Goal: Task Accomplishment & Management: Use online tool/utility

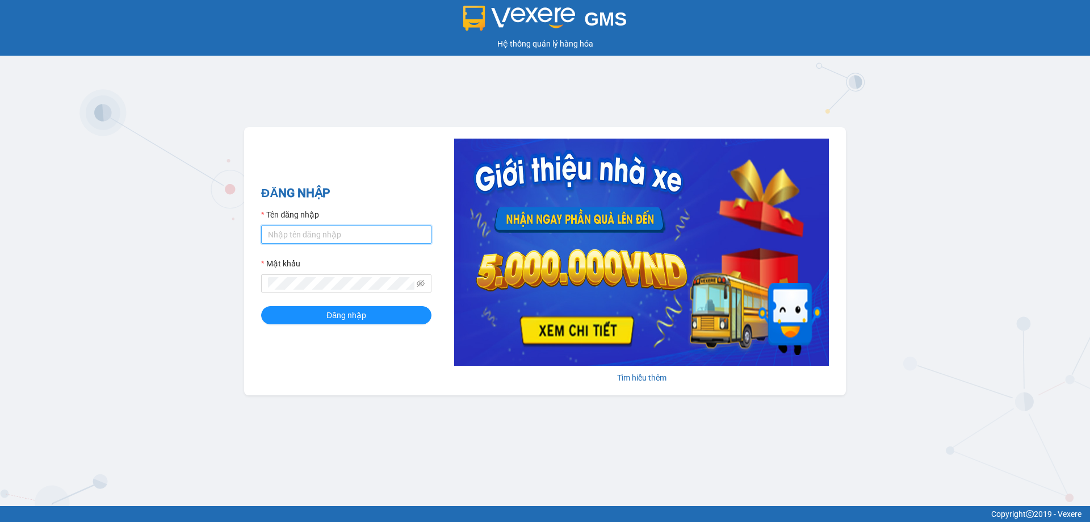
click at [365, 234] on input "Tên đăng nhập" at bounding box center [346, 234] width 170 height 18
type input "tho.ct"
click at [261, 306] on button "Đăng nhập" at bounding box center [346, 315] width 170 height 18
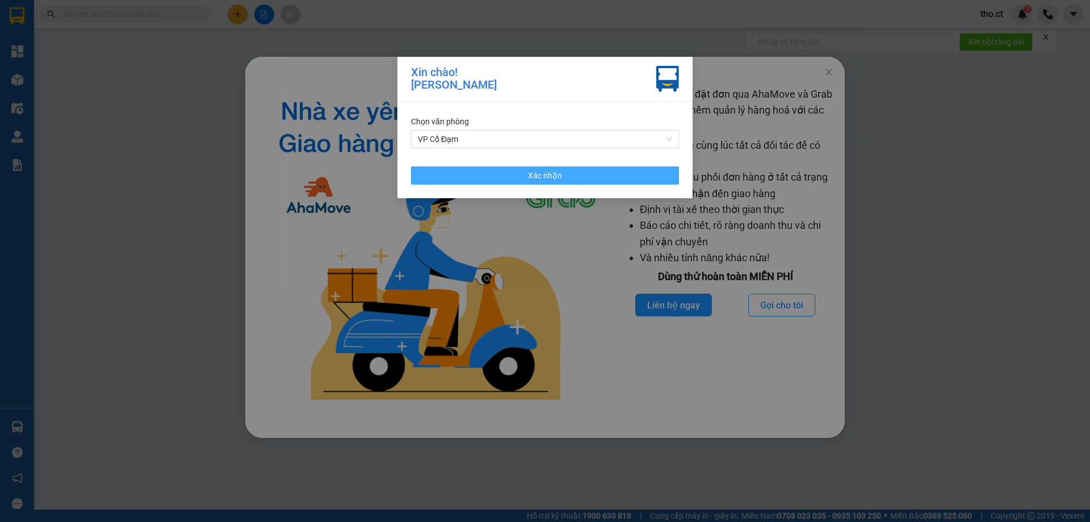
click at [615, 168] on button "Xác nhận" at bounding box center [545, 175] width 268 height 18
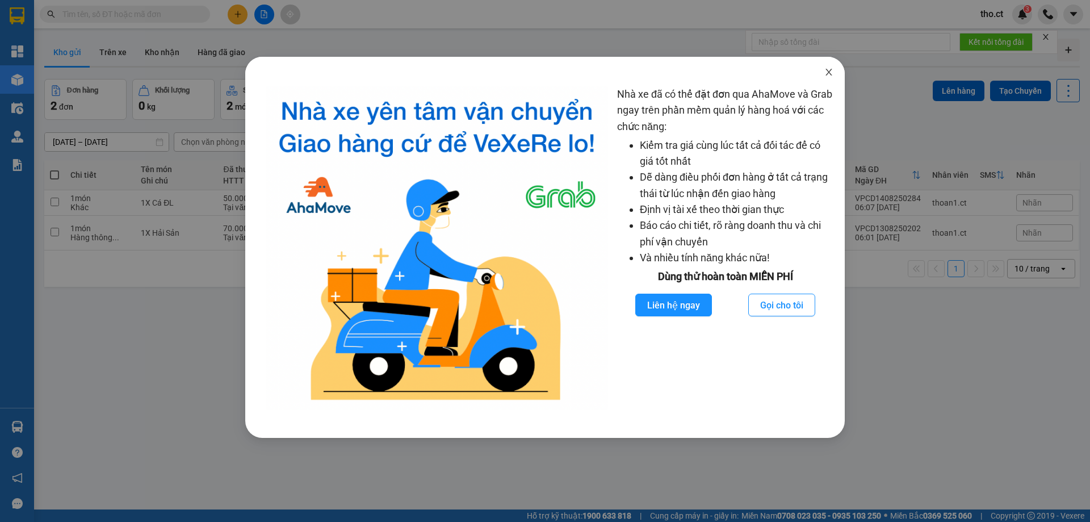
click at [832, 77] on span "Close" at bounding box center [829, 73] width 32 height 32
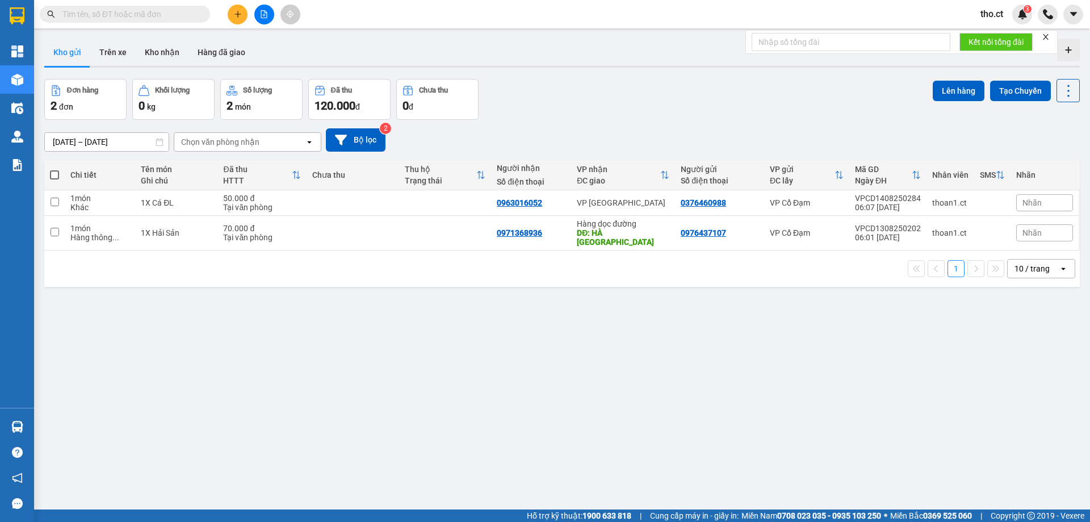
click at [832, 78] on div "ver 1.8.138 Kho gửi Trên xe Kho nhận Hàng đã giao Đơn hàng 2 đơn Khối lượng 0 k…" at bounding box center [562, 295] width 1045 height 522
click at [129, 5] on div "Kết quả tìm kiếm ( 0 ) Bộ lọc No Data" at bounding box center [110, 15] width 221 height 20
click at [127, 15] on input "text" at bounding box center [129, 14] width 134 height 12
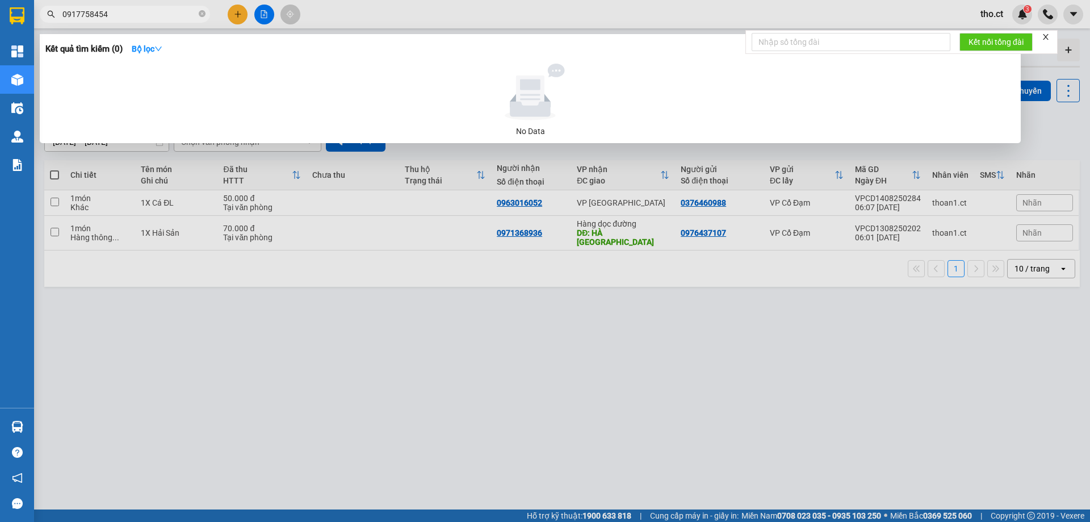
click at [504, 361] on div at bounding box center [545, 261] width 1090 height 522
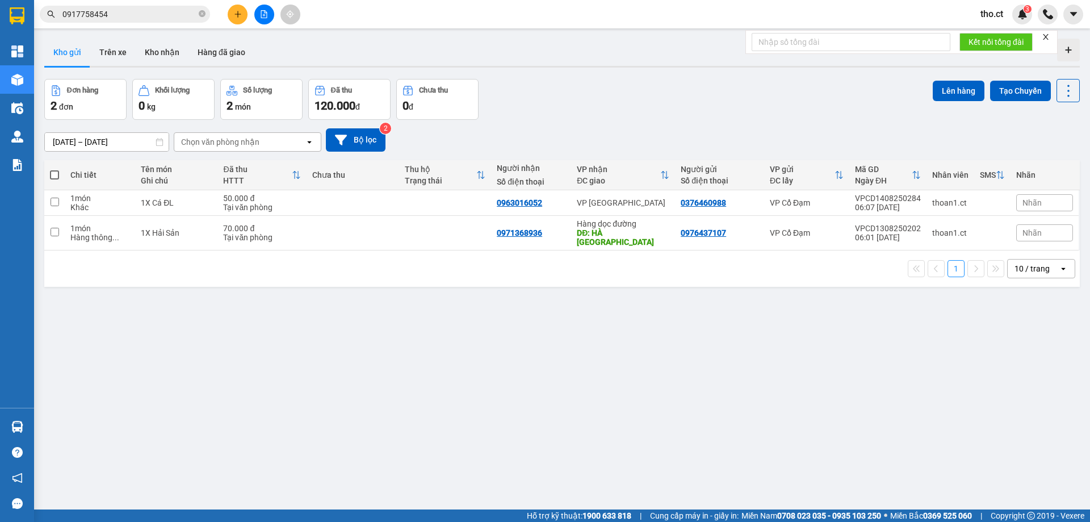
click at [641, 127] on div "[DATE] – [DATE] Press the down arrow key to interact with the calendar and sele…" at bounding box center [562, 140] width 1036 height 40
click at [603, 134] on div "[DATE] – [DATE] Press the down arrow key to interact with the calendar and sele…" at bounding box center [562, 139] width 1036 height 23
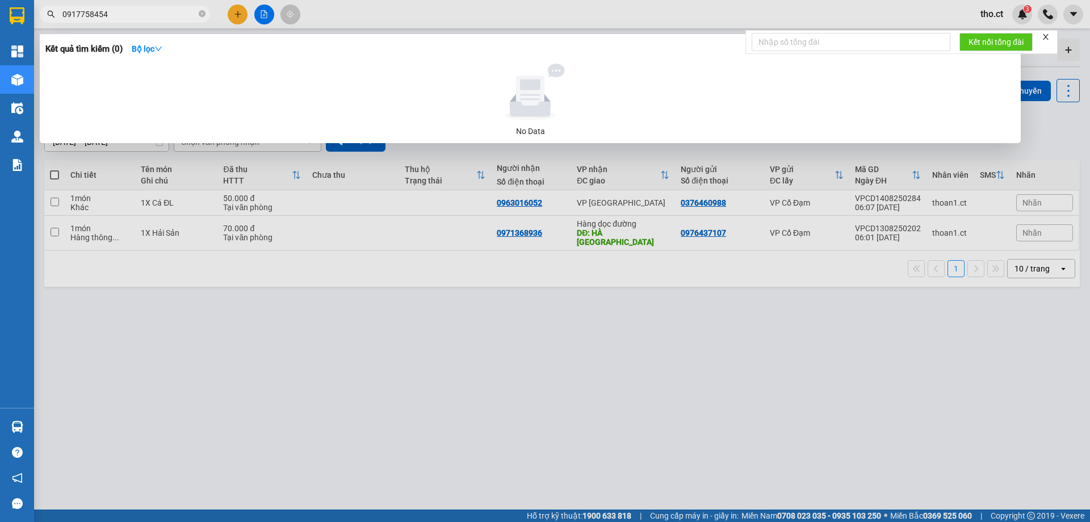
click at [124, 17] on input "0917758454" at bounding box center [129, 14] width 134 height 12
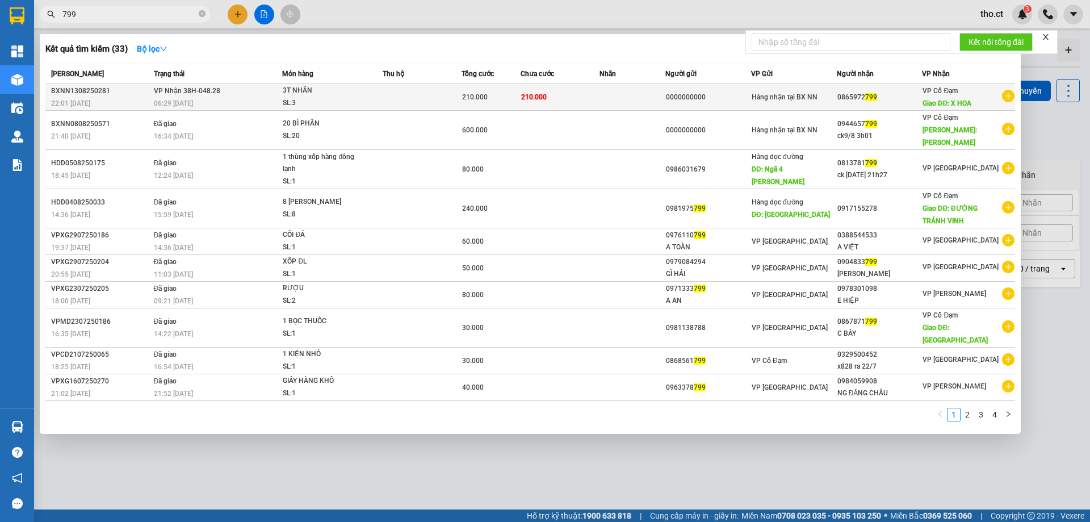
type input "799"
click at [234, 91] on td "VP Nhận 38H-048.28 06:29 [DATE]" at bounding box center [217, 97] width 132 height 27
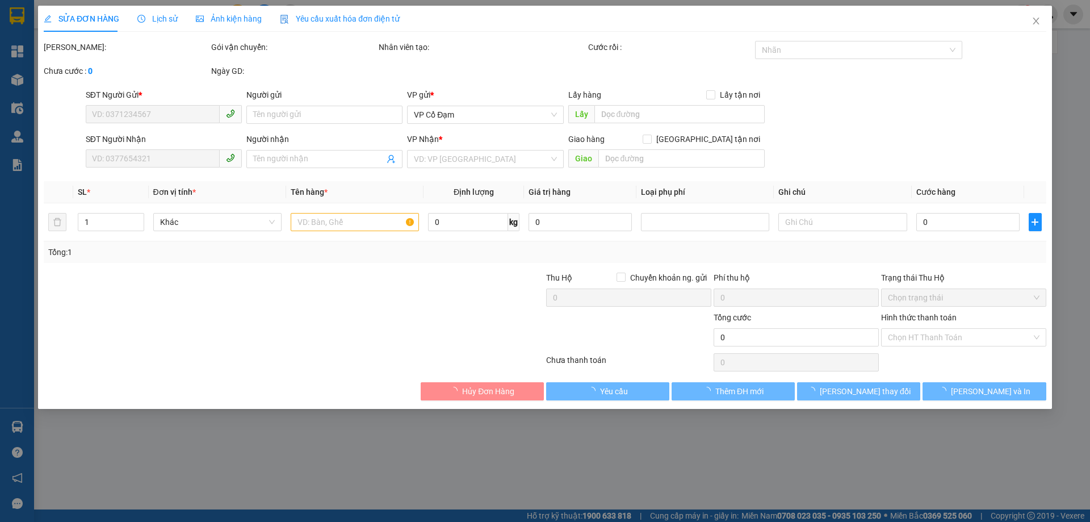
type input "0000000000"
type input "0865972799"
type input "X HOA"
type input "210.000"
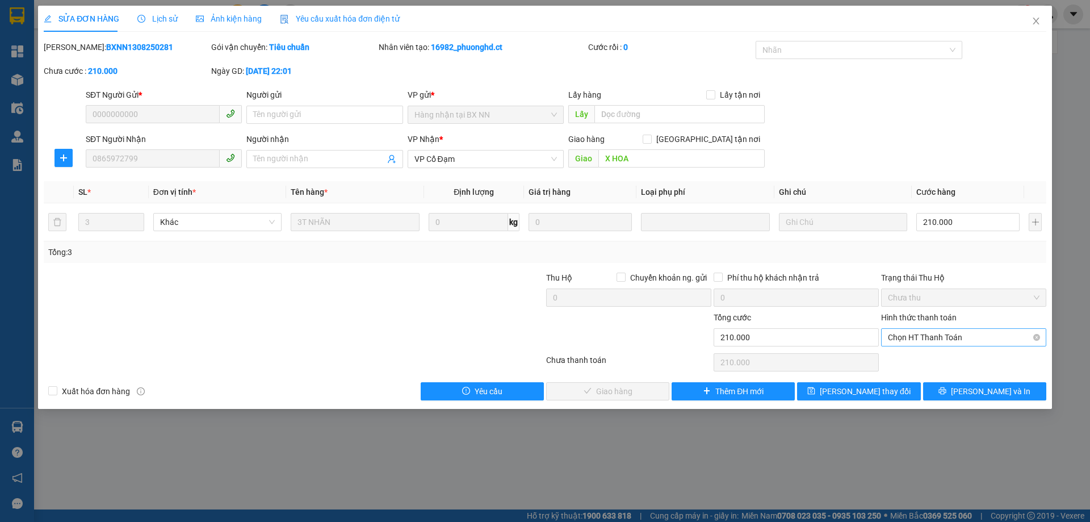
click at [918, 341] on span "Chọn HT Thanh Toán" at bounding box center [964, 337] width 152 height 17
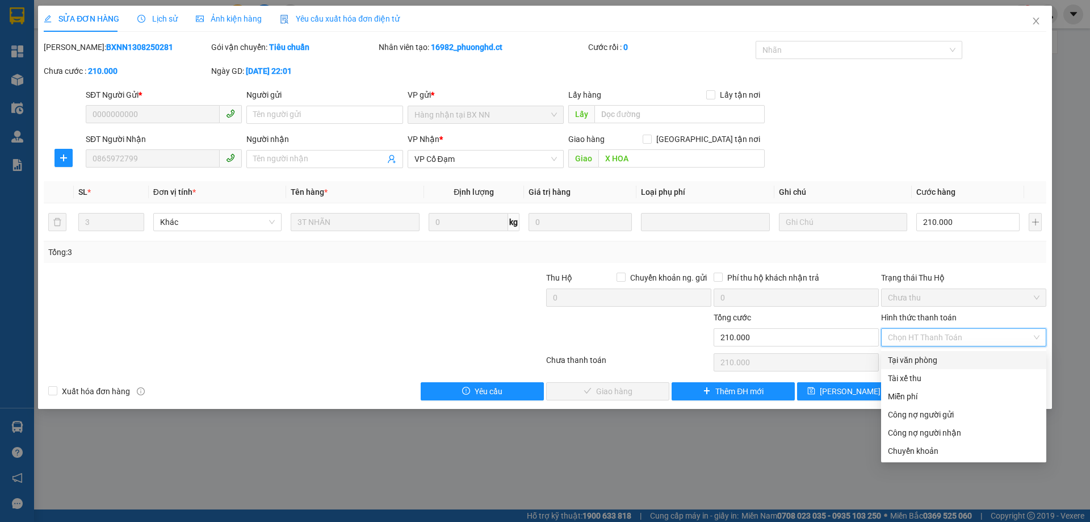
click at [915, 359] on div "Tại văn phòng" at bounding box center [964, 360] width 152 height 12
type input "0"
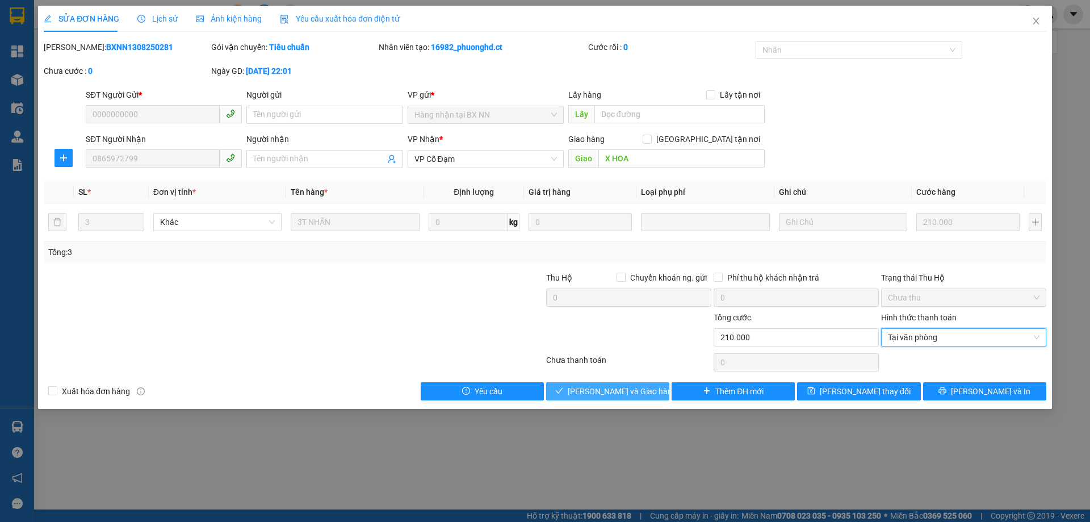
click at [621, 382] on button "[PERSON_NAME] và Giao hàng" at bounding box center [607, 391] width 123 height 18
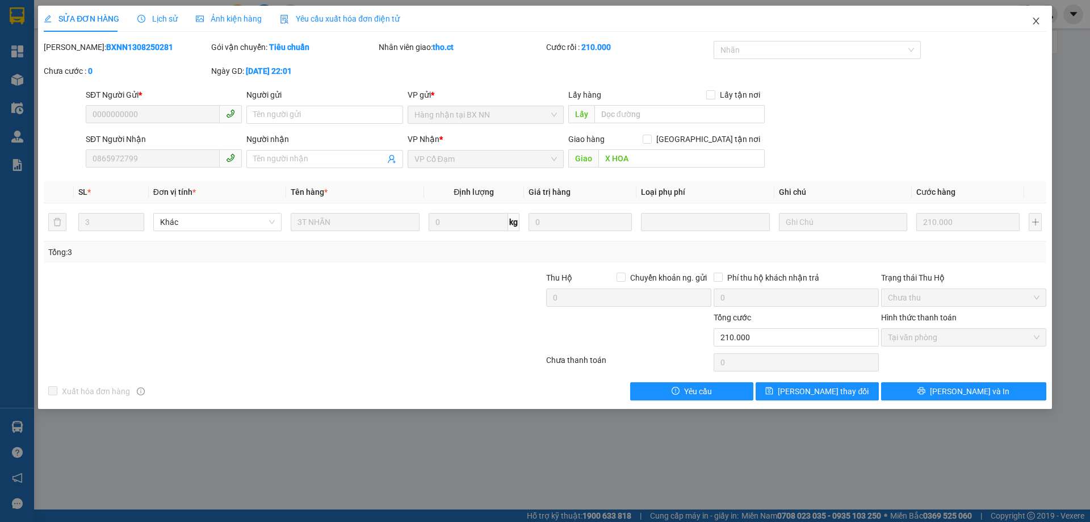
click at [1040, 23] on icon "close" at bounding box center [1036, 20] width 9 height 9
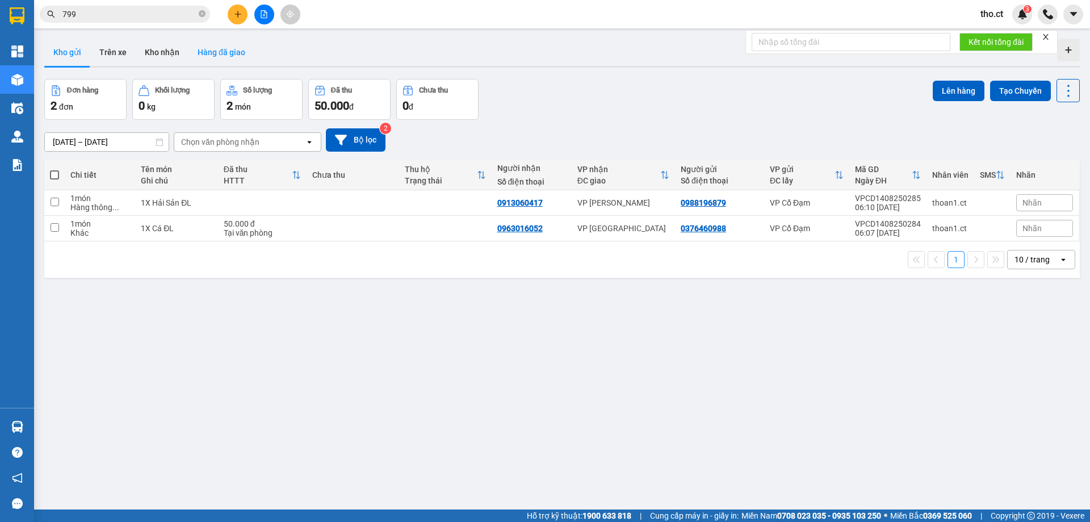
click at [210, 54] on button "Hàng đã giao" at bounding box center [221, 52] width 66 height 27
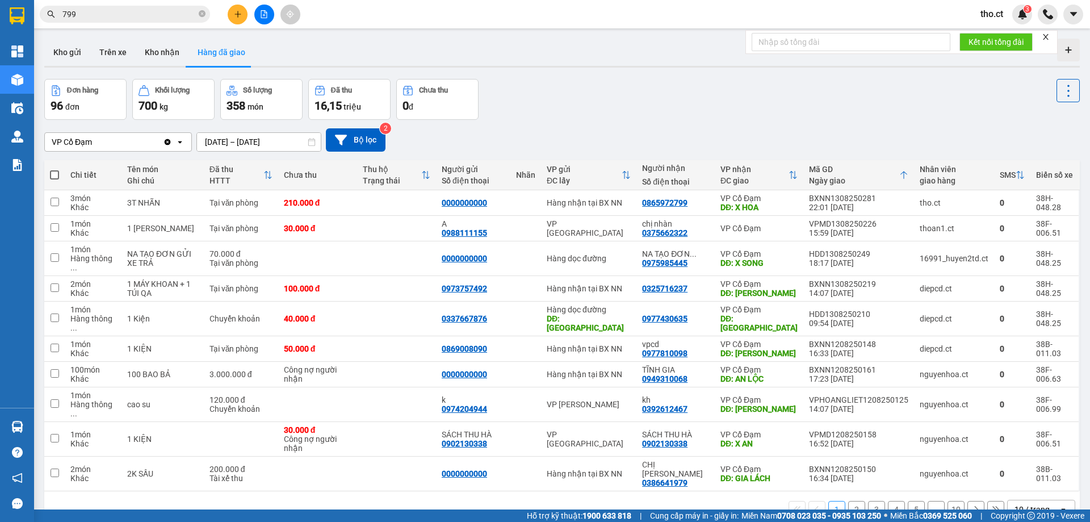
click at [684, 125] on div "VP Cổ Đạm Clear value open [DATE] – [DATE] Press the down arrow key to interact…" at bounding box center [562, 140] width 1036 height 40
click at [626, 105] on div "Đơn hàng 96 đơn Khối lượng 700 kg Số lượng 358 món Đã thu 16,15 triệu Chưa thu …" at bounding box center [562, 99] width 1036 height 41
click at [119, 51] on button "Trên xe" at bounding box center [112, 52] width 45 height 27
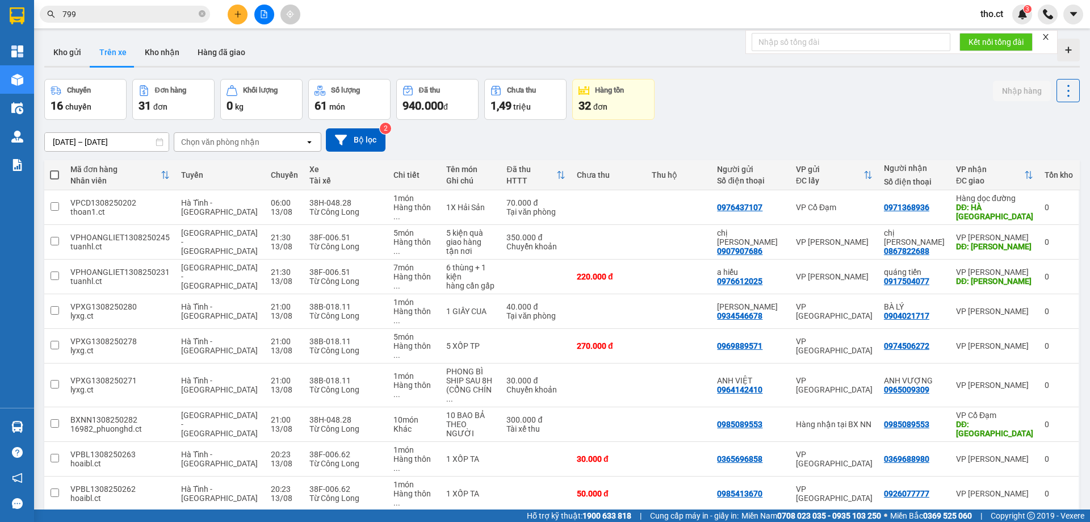
click at [221, 133] on div "Chọn văn phòng nhận" at bounding box center [239, 142] width 131 height 18
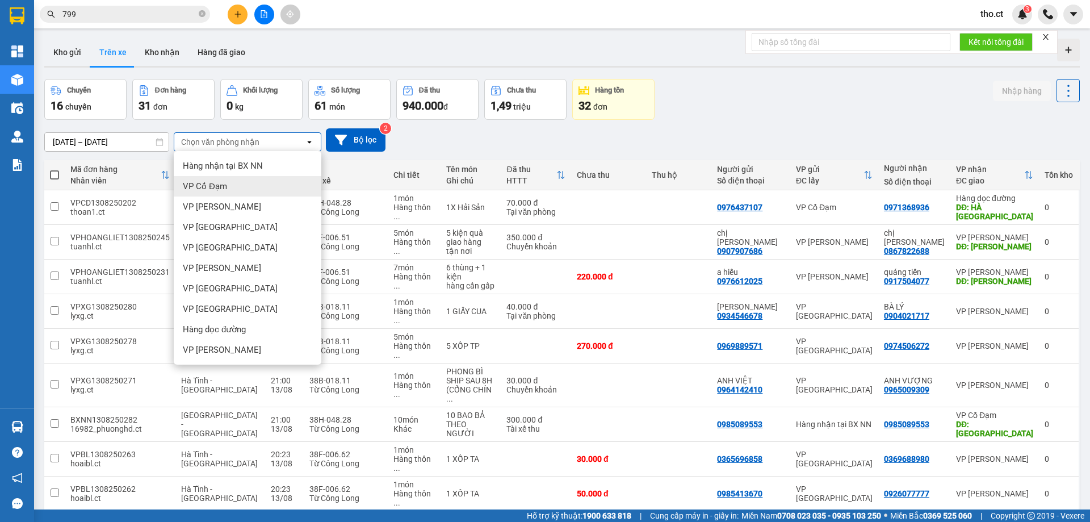
click at [219, 188] on span "VP Cổ Đạm" at bounding box center [205, 186] width 44 height 11
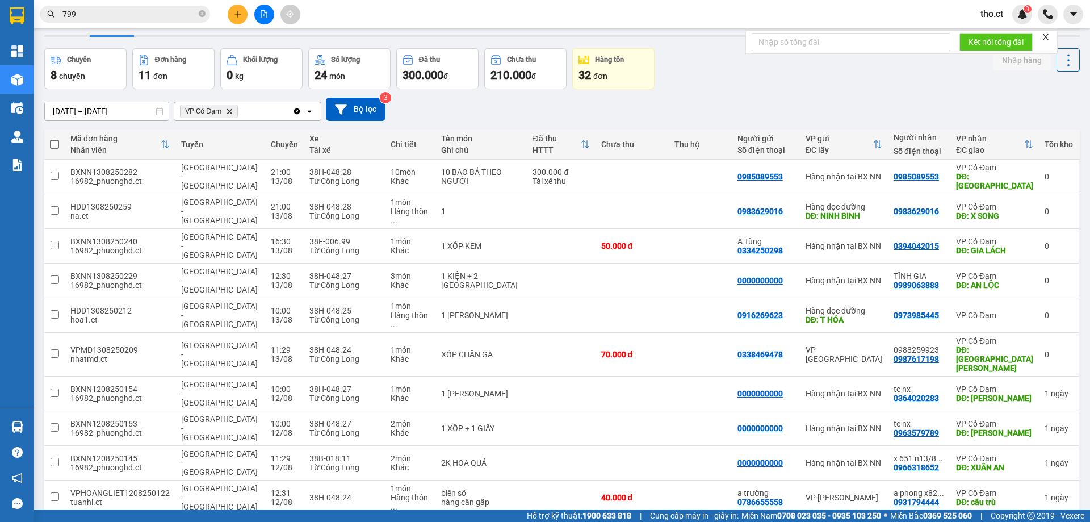
scroll to position [52, 0]
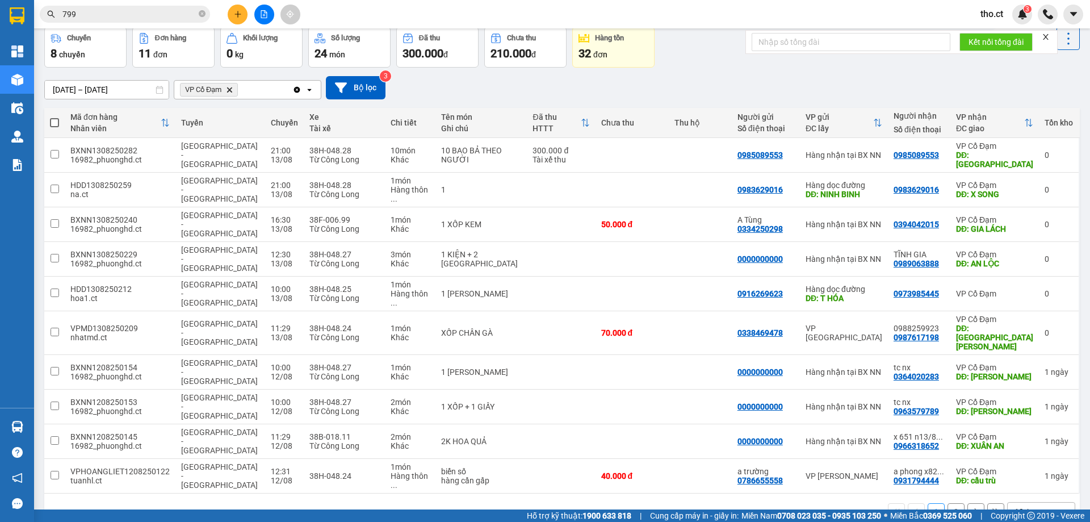
click at [948, 503] on button "2" at bounding box center [956, 511] width 17 height 17
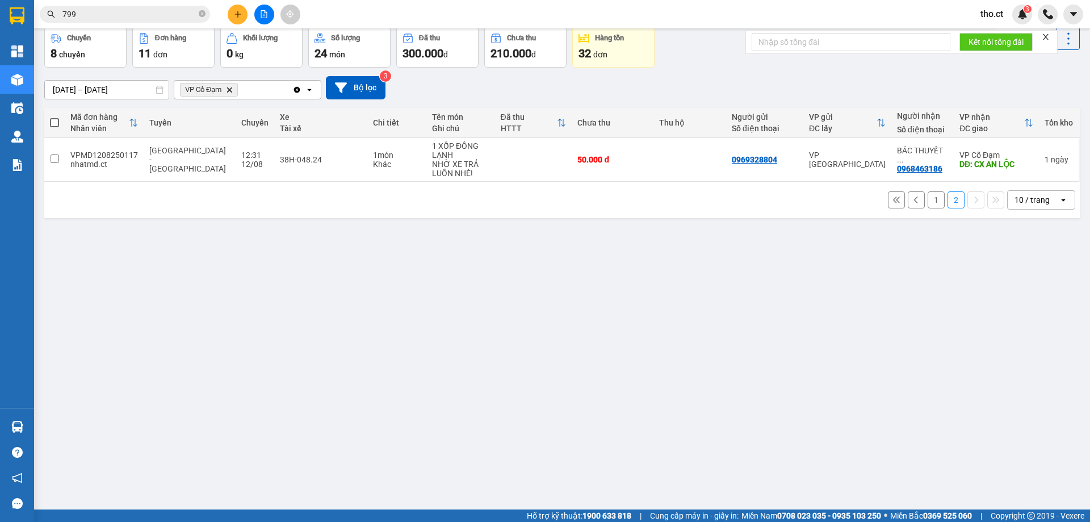
click at [934, 203] on button "1" at bounding box center [936, 199] width 17 height 17
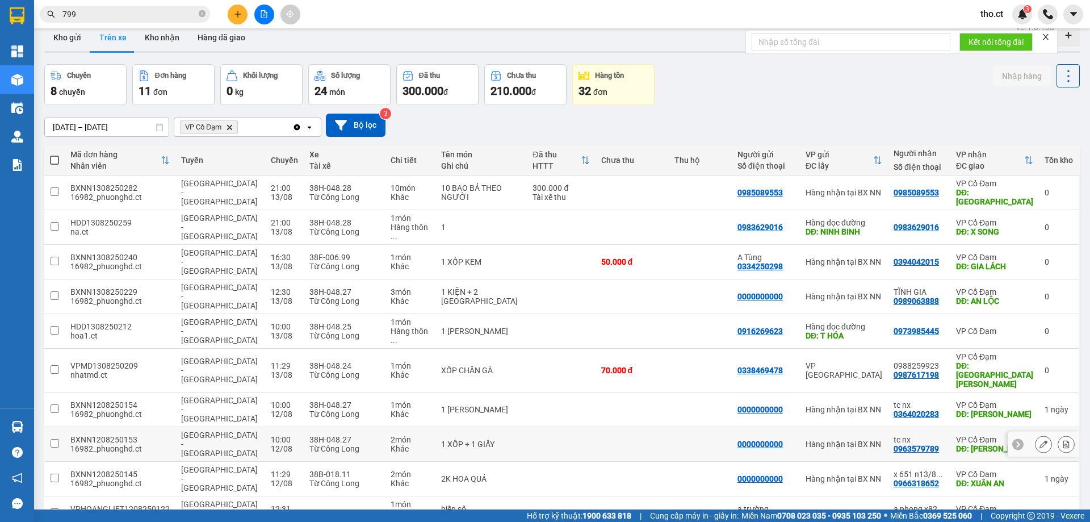
scroll to position [0, 0]
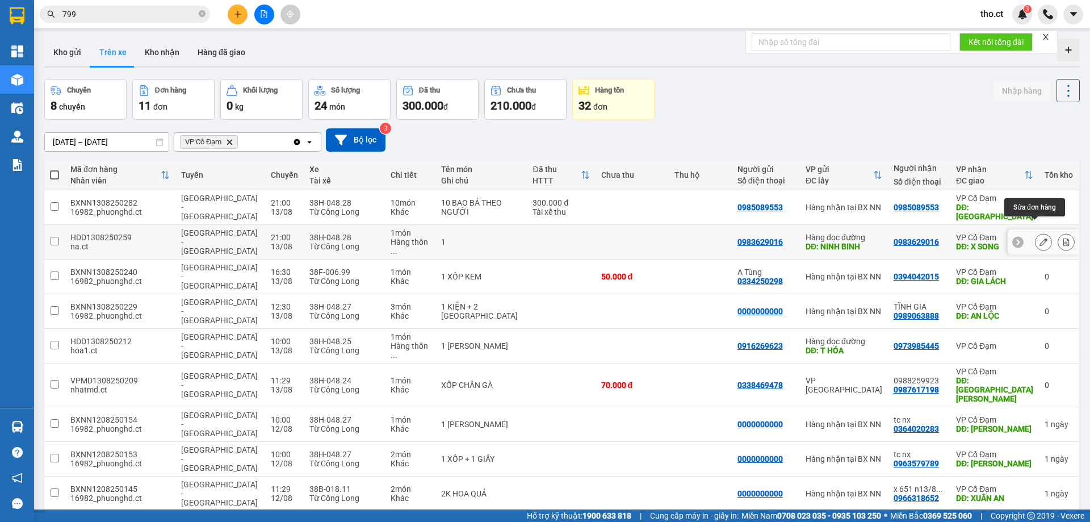
click at [1040, 232] on button at bounding box center [1044, 242] width 16 height 20
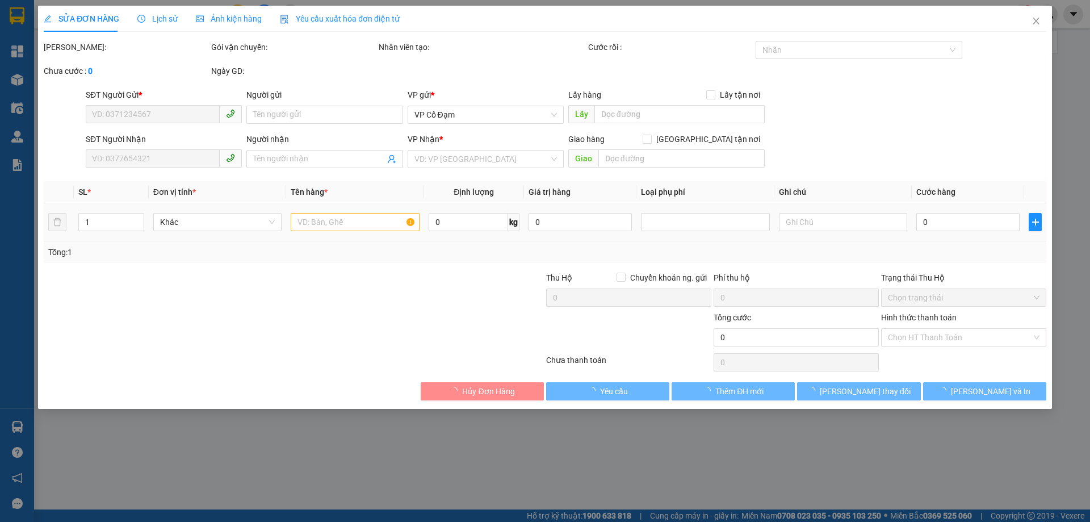
type input "0983629016"
type input "NINH BINH"
type input "0983629016"
type input "X SONG"
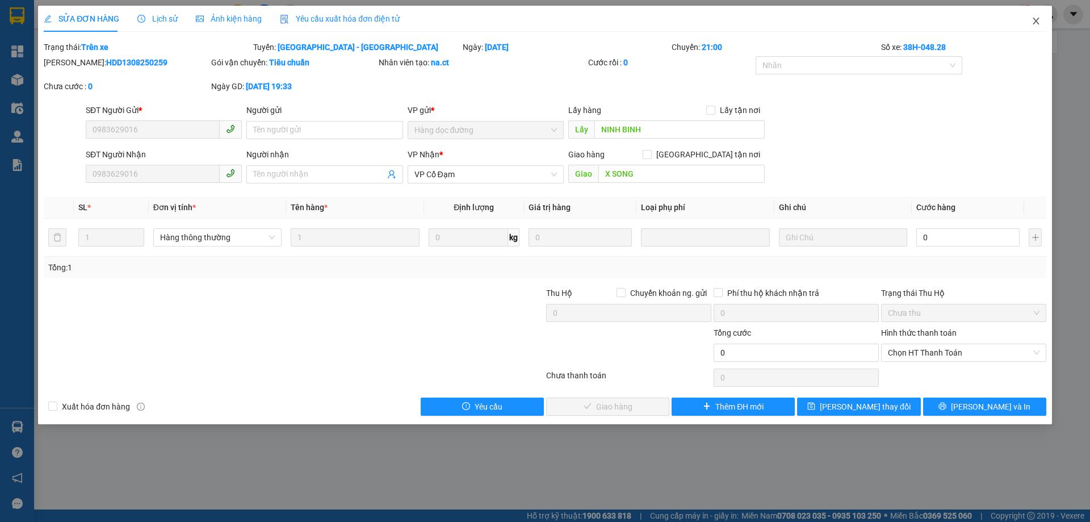
click at [1034, 16] on span "Close" at bounding box center [1036, 22] width 32 height 32
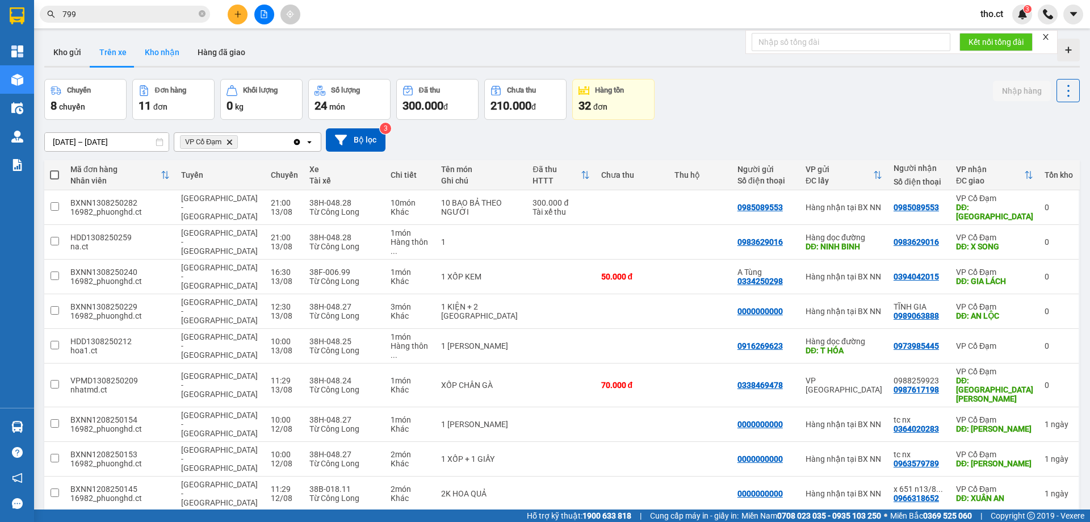
click at [160, 57] on button "Kho nhận" at bounding box center [162, 52] width 53 height 27
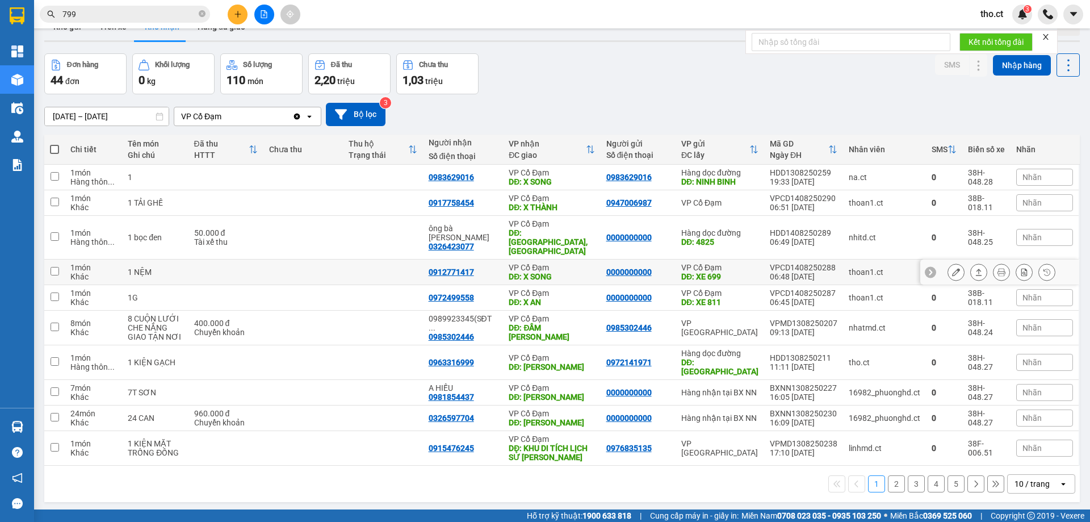
scroll to position [52, 0]
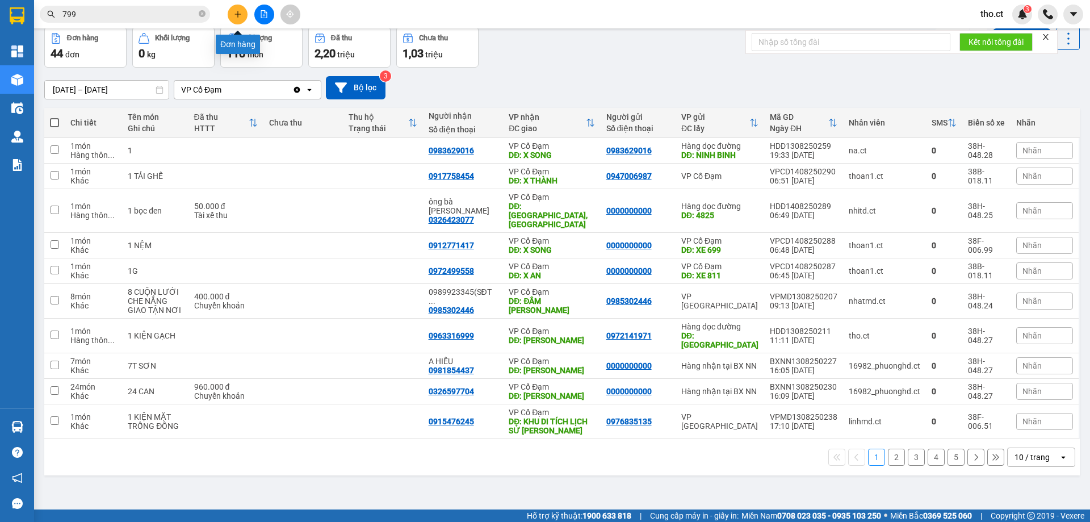
click at [237, 13] on icon "plus" at bounding box center [238, 14] width 8 height 8
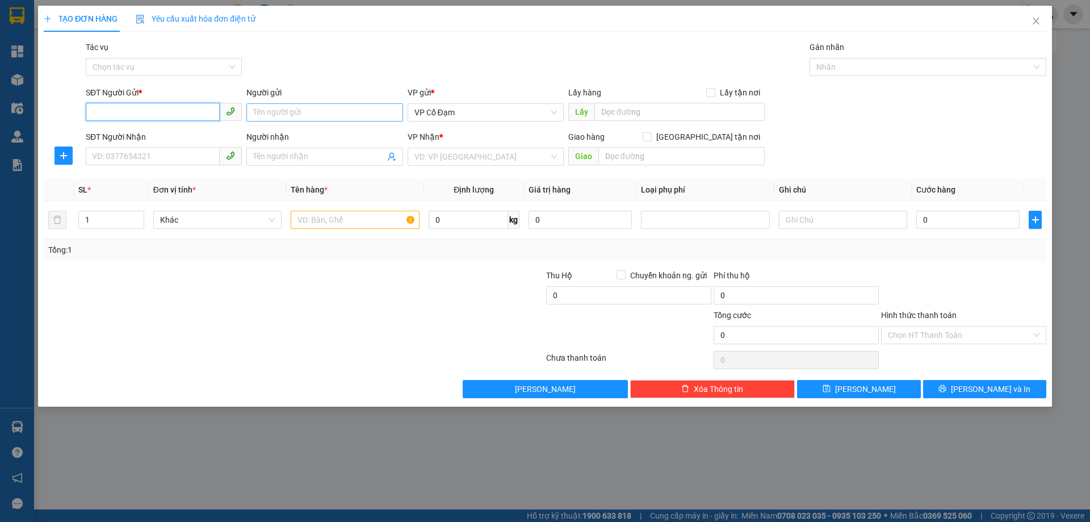
paste input "0399288781"
type input "0399288781"
click at [191, 155] on input "SĐT Người Nhận" at bounding box center [153, 156] width 134 height 18
paste input "0362591567"
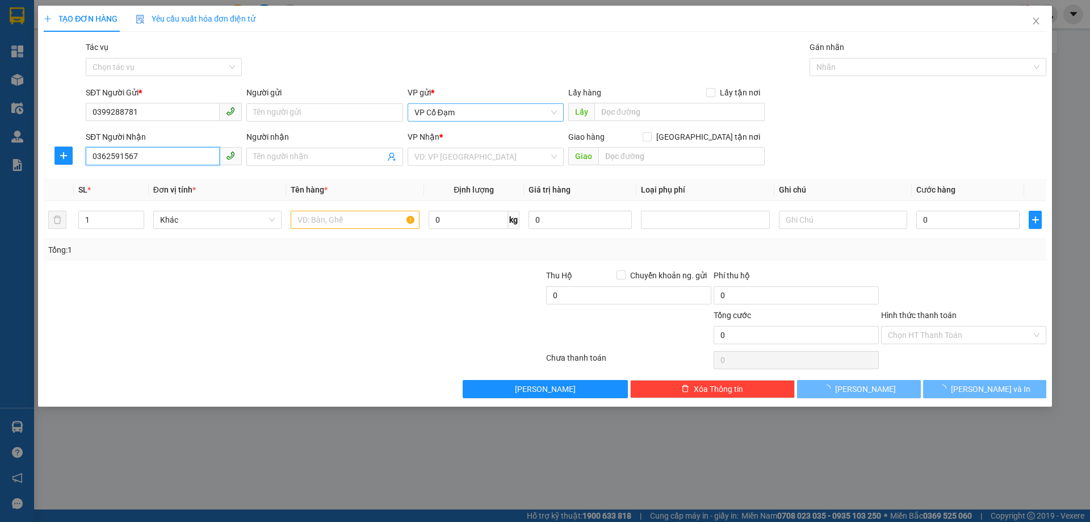
click at [434, 112] on span "VP Cổ Đạm" at bounding box center [485, 112] width 142 height 17
type input "0362591567"
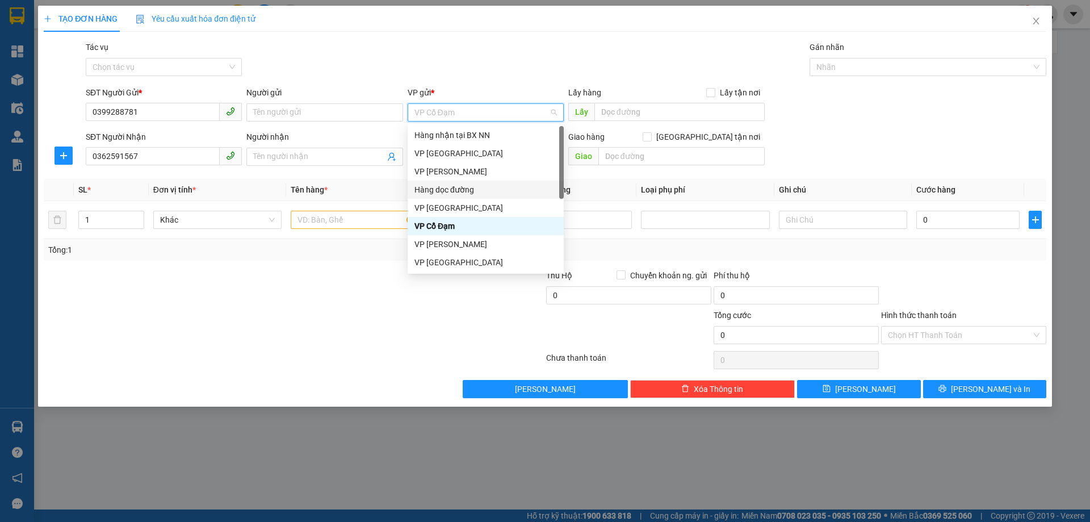
click at [450, 186] on div "Hàng dọc đường" at bounding box center [485, 189] width 142 height 12
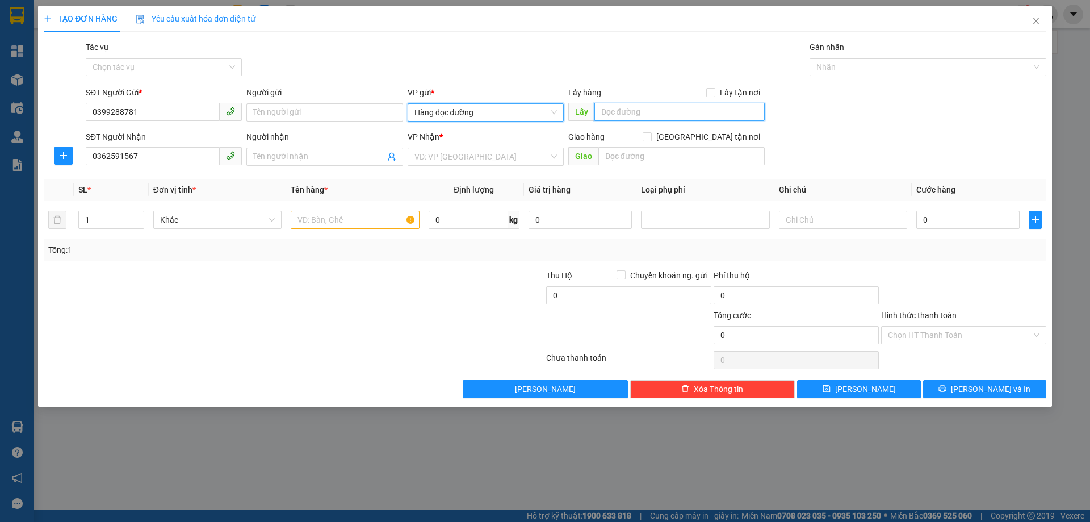
click at [611, 112] on input "text" at bounding box center [679, 112] width 170 height 18
type input "[GEOGRAPHIC_DATA]"
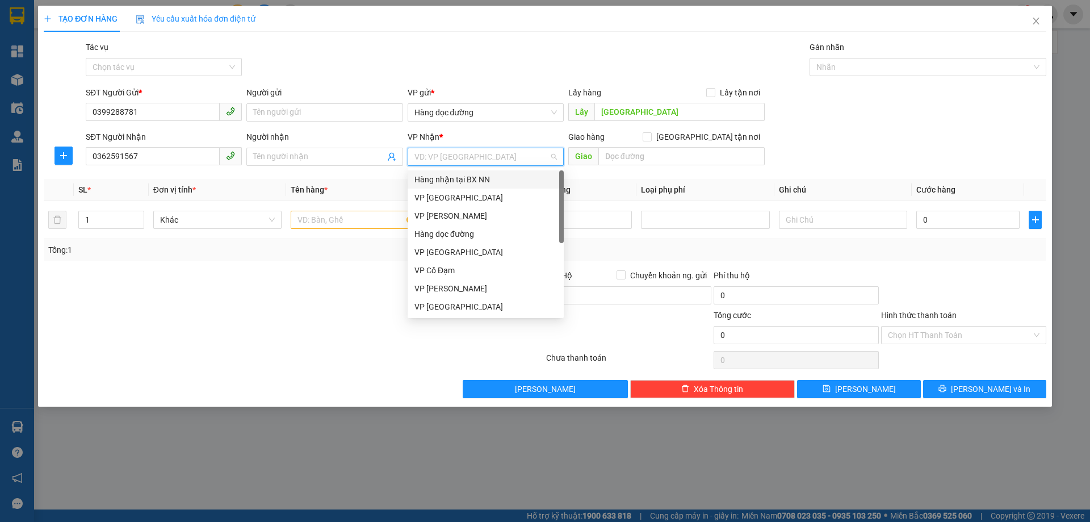
click at [434, 161] on input "search" at bounding box center [481, 156] width 135 height 17
click at [450, 269] on div "VP Cổ Đạm" at bounding box center [485, 270] width 142 height 12
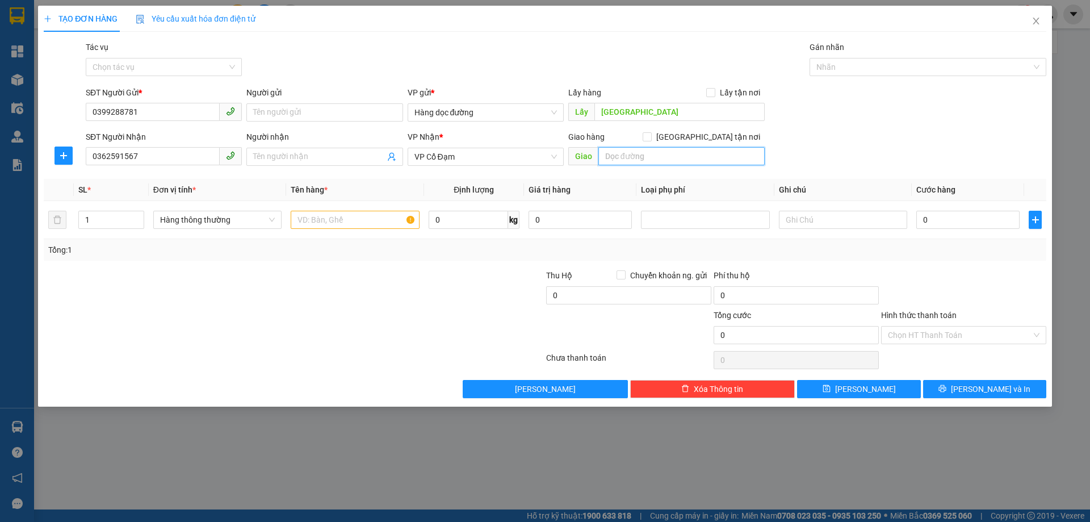
click at [627, 150] on input "text" at bounding box center [681, 156] width 166 height 18
click at [339, 215] on input "text" at bounding box center [355, 220] width 128 height 18
type input "1 Kiện Hoa Quả"
click at [149, 65] on input "Tác vụ" at bounding box center [160, 66] width 135 height 17
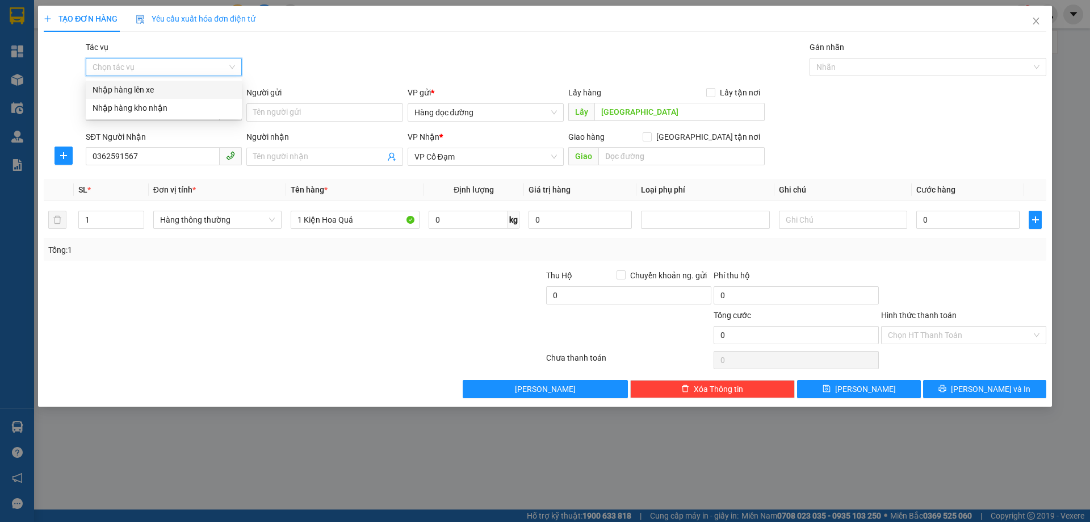
click at [131, 93] on div "Nhập hàng lên xe" at bounding box center [164, 89] width 142 height 12
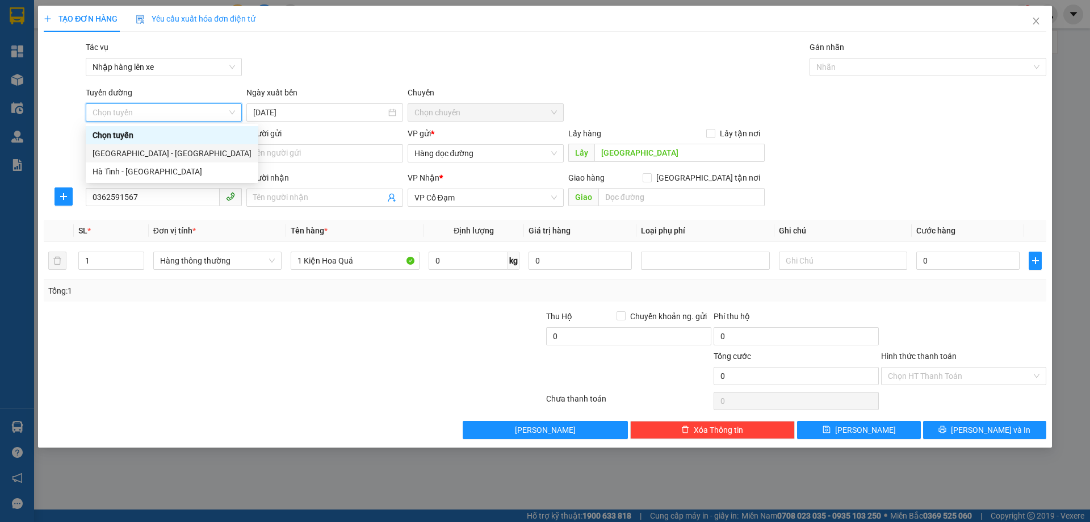
click at [185, 153] on div "[GEOGRAPHIC_DATA] - [GEOGRAPHIC_DATA]" at bounding box center [172, 153] width 159 height 12
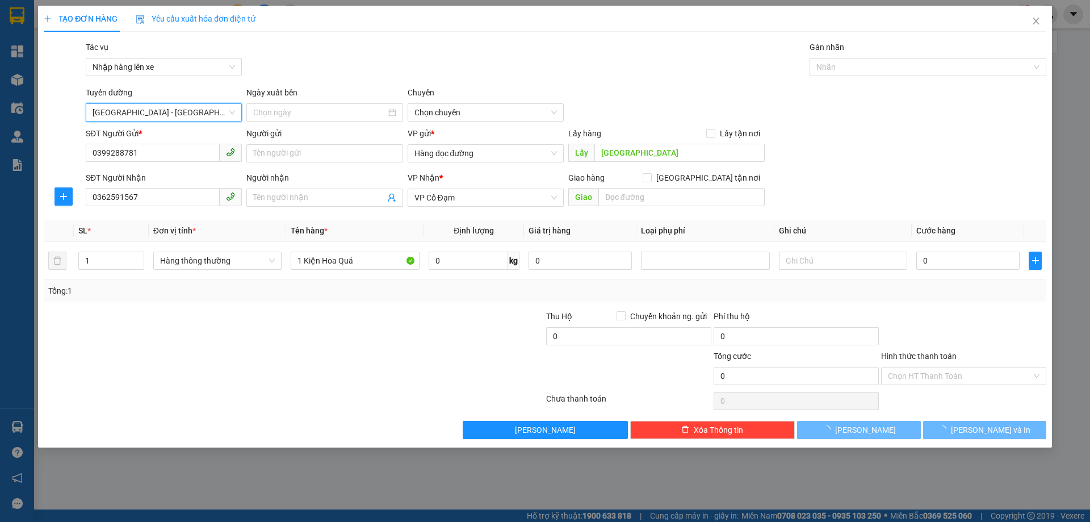
type input "[DATE]"
click at [452, 117] on span "10:00 - 38F-006.99" at bounding box center [485, 112] width 142 height 17
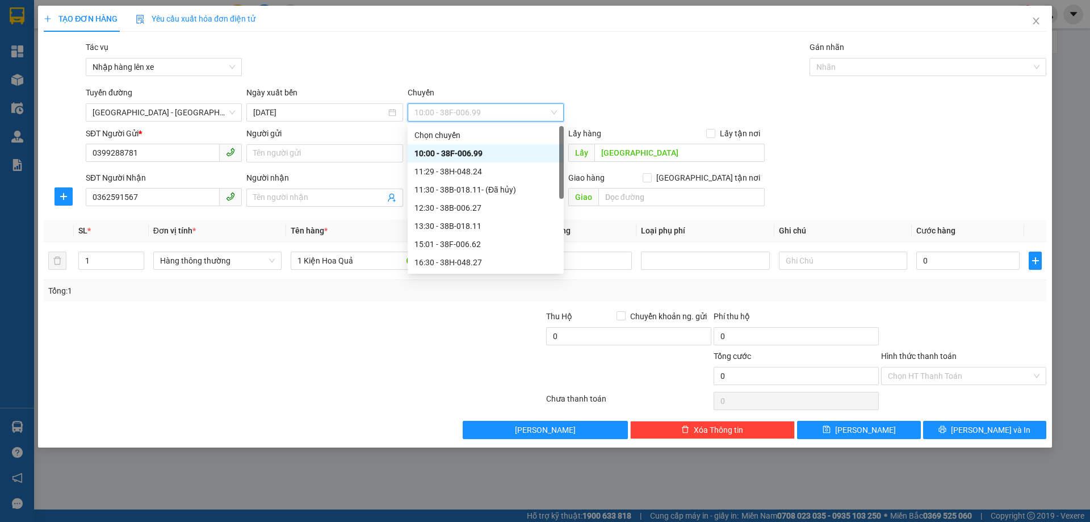
click at [467, 150] on div "10:00 - 38F-006.99" at bounding box center [485, 153] width 142 height 12
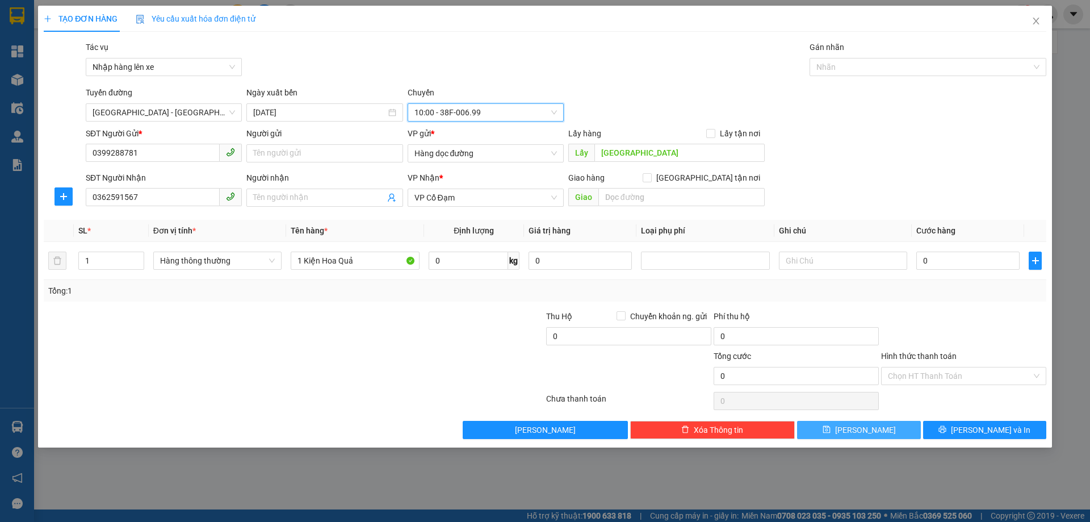
click at [856, 430] on button "[PERSON_NAME]" at bounding box center [858, 430] width 123 height 18
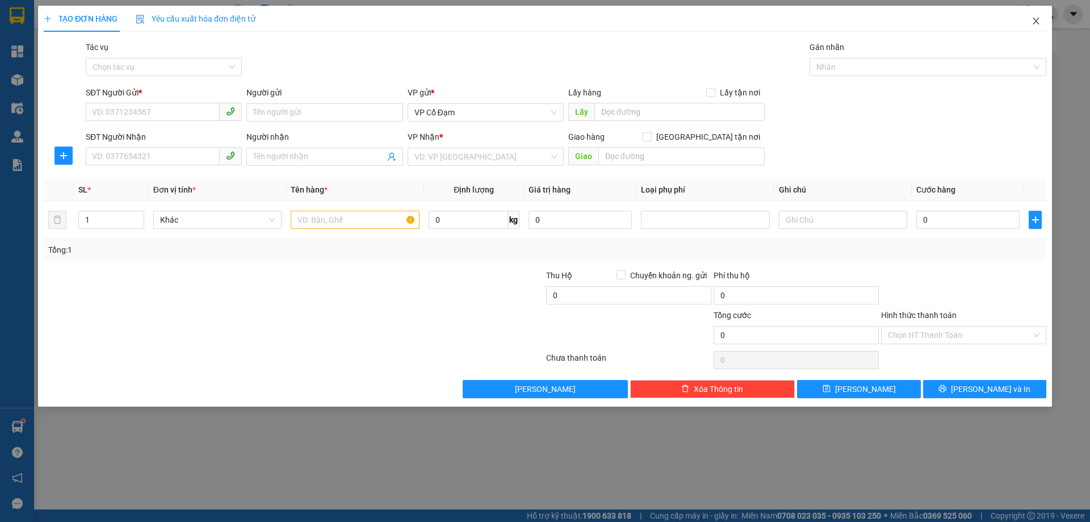
click at [1034, 22] on icon "close" at bounding box center [1036, 20] width 9 height 9
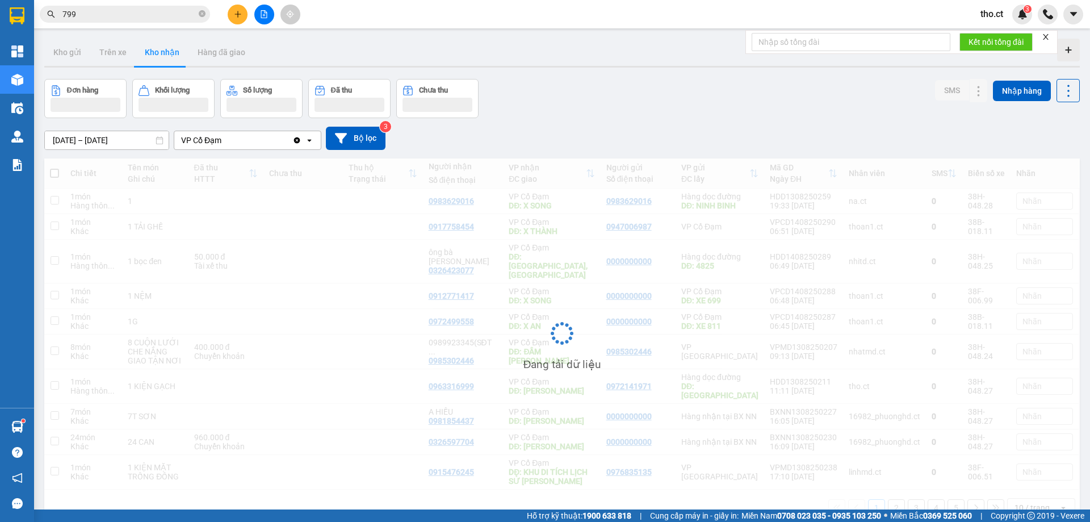
click at [164, 11] on input "799" at bounding box center [129, 14] width 134 height 12
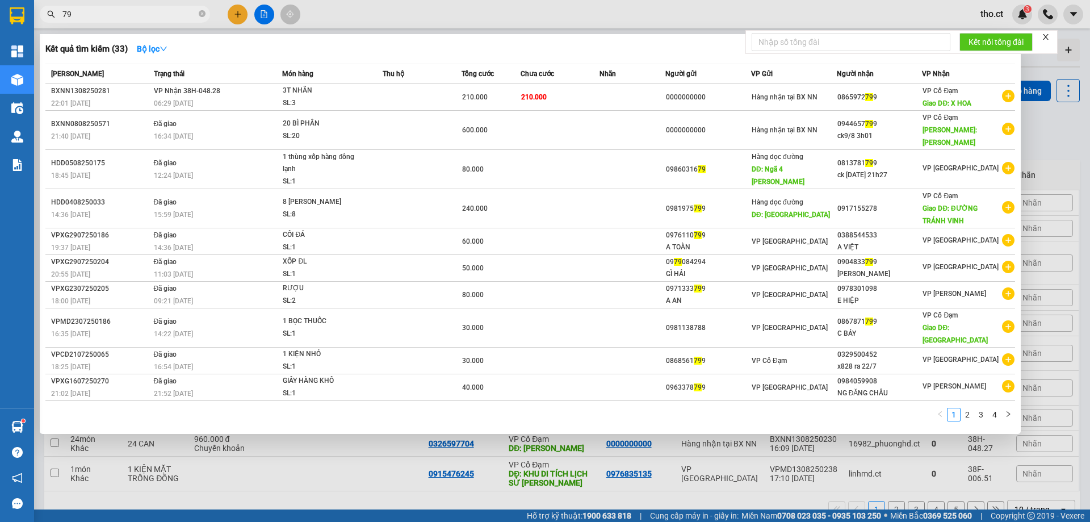
type input "7"
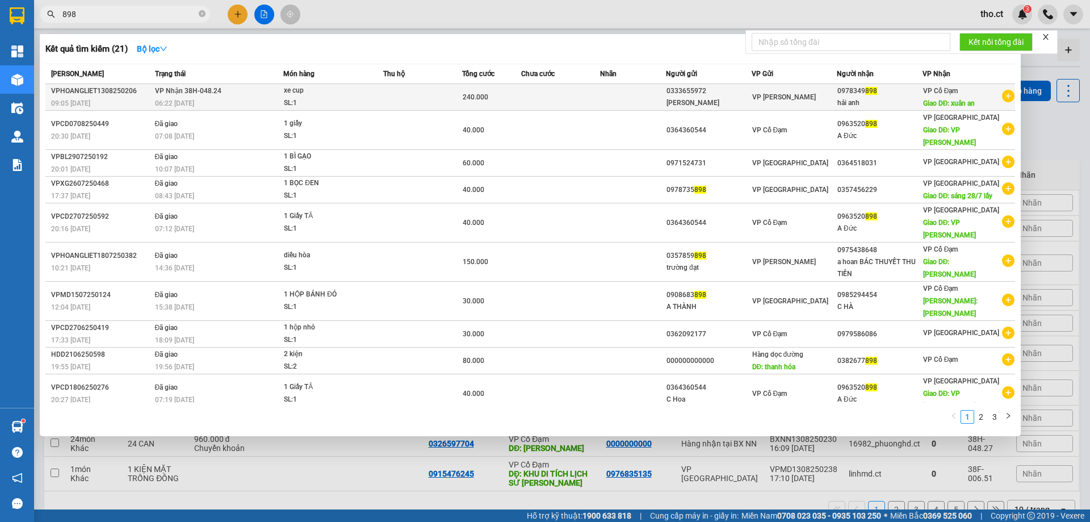
type input "898"
click at [237, 102] on div "06:22 [DATE]" at bounding box center [219, 103] width 128 height 12
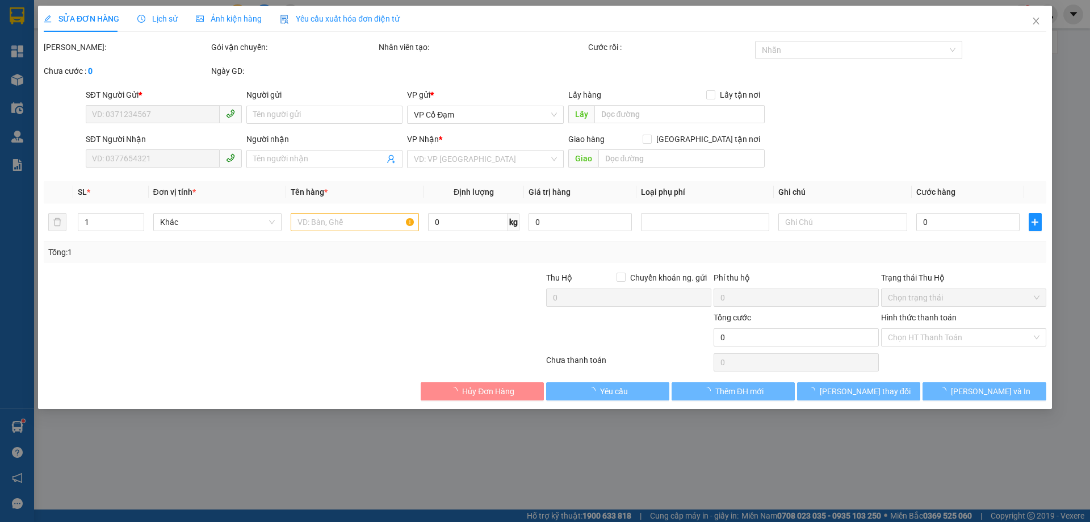
type input "0333655972"
type input "[PERSON_NAME]"
type input "0978349898"
type input "hải anh"
type input "xuân an"
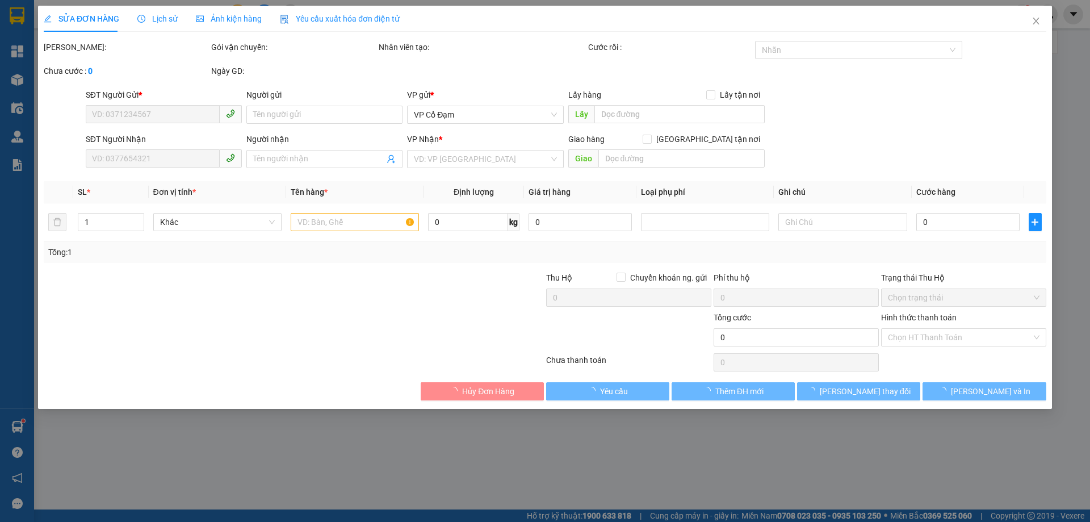
type input "240.000"
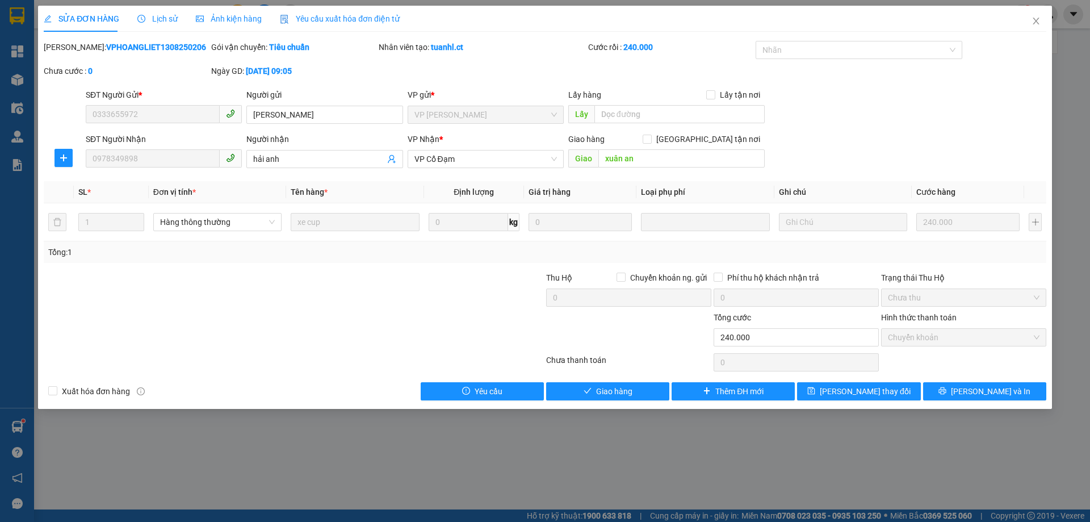
click at [160, 22] on span "Lịch sử" at bounding box center [157, 18] width 40 height 9
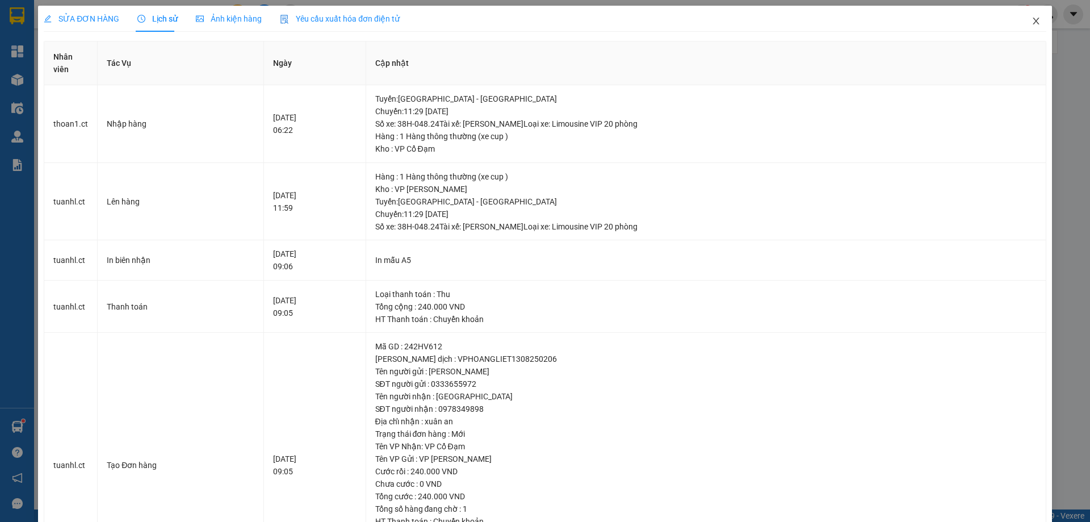
click at [1036, 16] on span "Close" at bounding box center [1036, 22] width 32 height 32
